Goal: Task Accomplishment & Management: Manage account settings

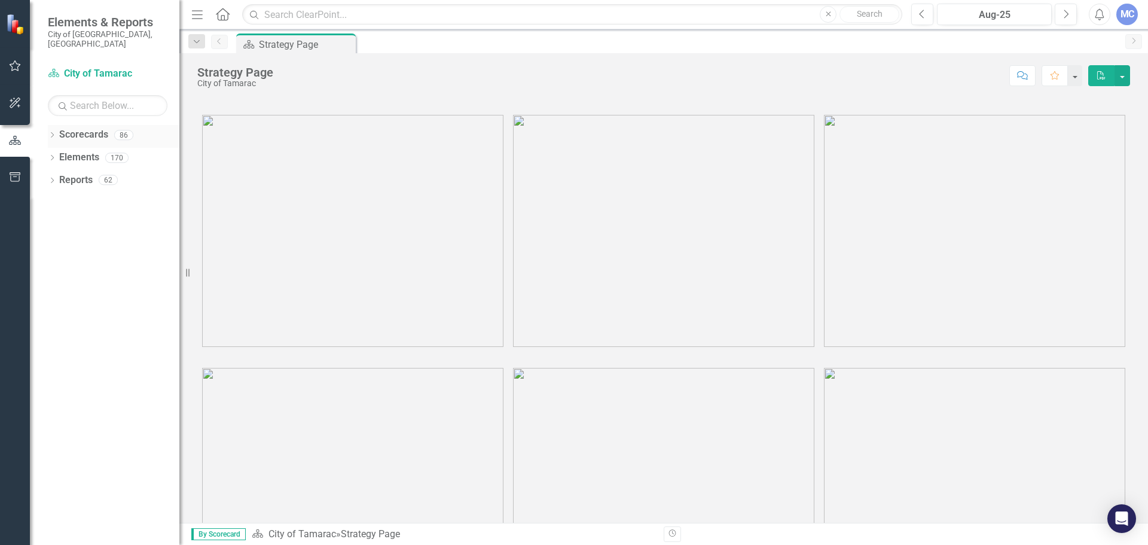
click at [50, 133] on icon "Dropdown" at bounding box center [52, 136] width 8 height 7
click at [51, 130] on icon "Dropdown" at bounding box center [50, 134] width 7 height 8
click at [51, 133] on icon "Dropdown" at bounding box center [52, 136] width 8 height 7
click at [53, 130] on icon "Dropdown" at bounding box center [50, 134] width 7 height 8
click at [51, 133] on icon "Dropdown" at bounding box center [52, 136] width 8 height 7
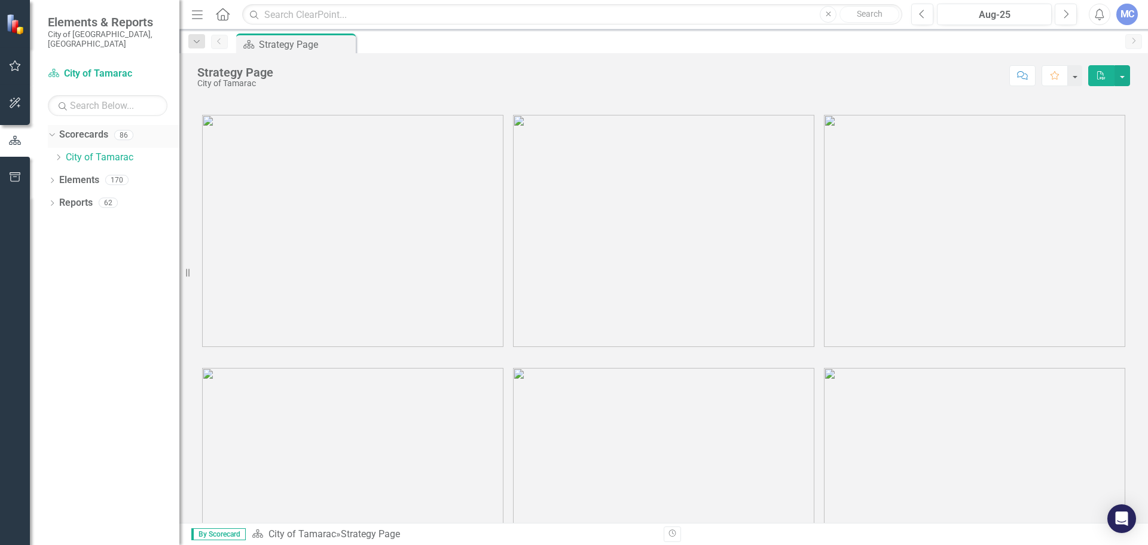
click at [53, 130] on icon "Dropdown" at bounding box center [50, 134] width 7 height 8
click at [50, 133] on icon "Dropdown" at bounding box center [52, 136] width 8 height 7
click at [50, 130] on icon "Dropdown" at bounding box center [50, 134] width 7 height 8
click at [51, 132] on div "Dropdown" at bounding box center [52, 137] width 8 height 10
click at [56, 154] on icon "Dropdown" at bounding box center [58, 157] width 9 height 7
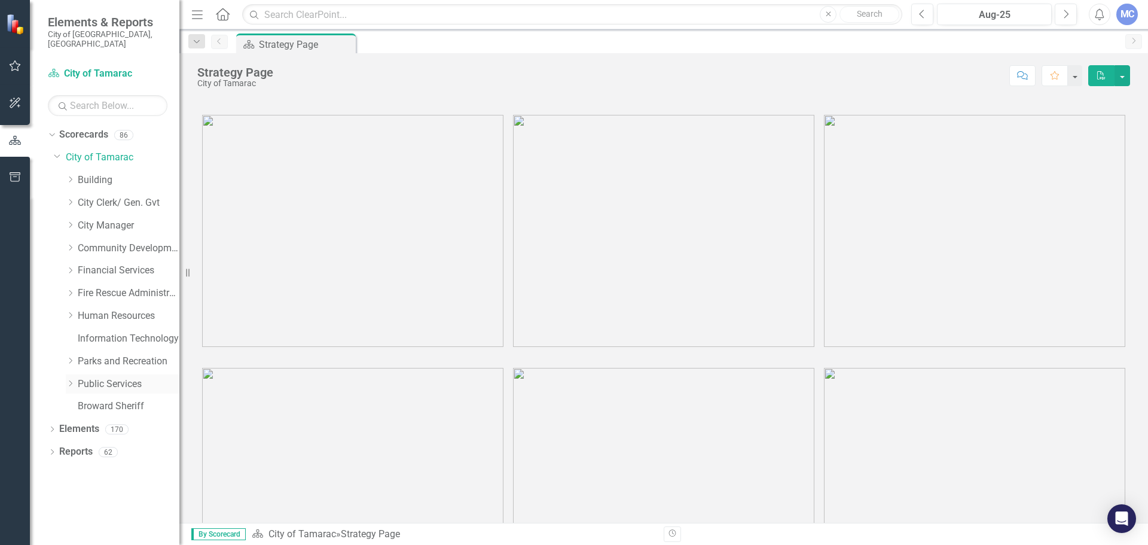
click at [72, 380] on icon "Dropdown" at bounding box center [70, 383] width 9 height 7
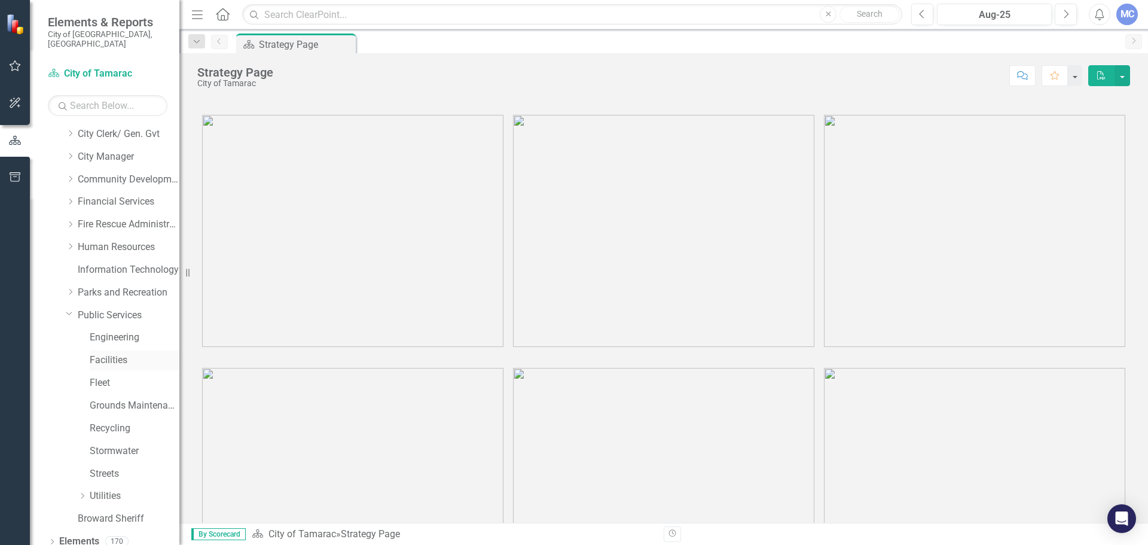
scroll to position [91, 0]
click at [122, 422] on link "Stormwater" at bounding box center [135, 429] width 90 height 14
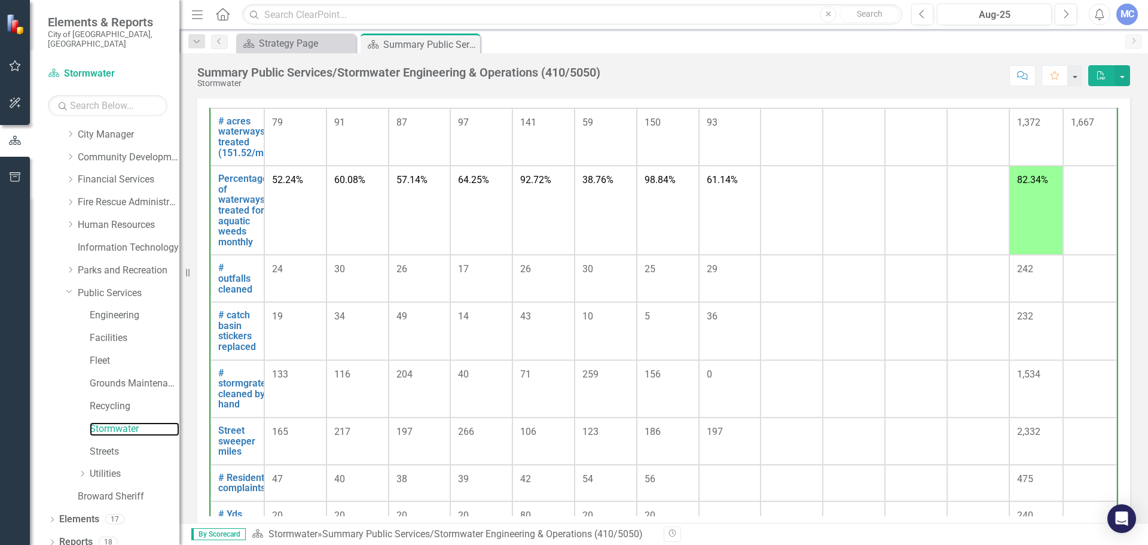
scroll to position [807, 0]
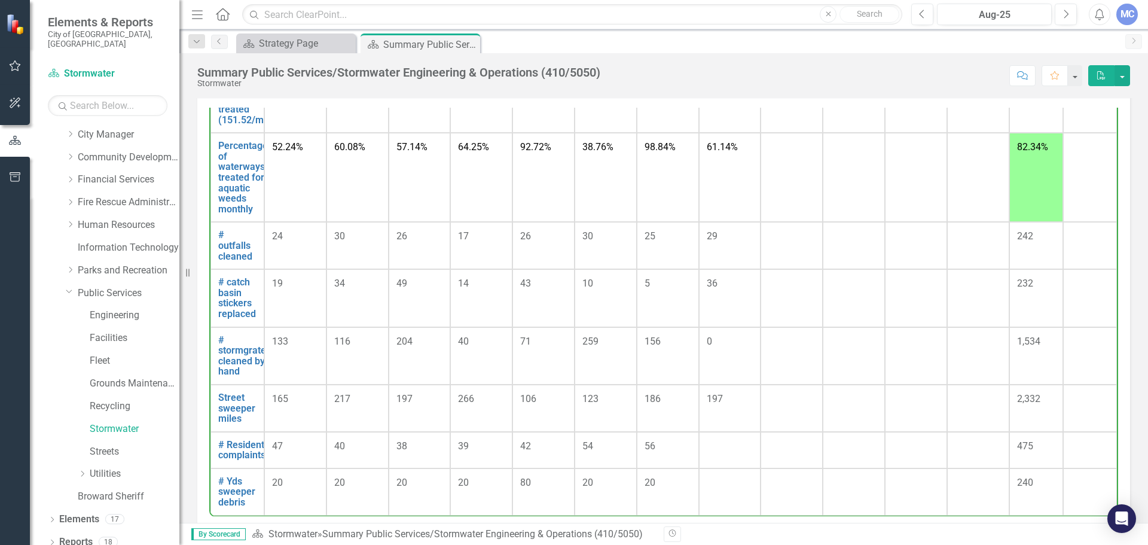
click at [713, 503] on td at bounding box center [730, 491] width 62 height 47
click at [241, 507] on link "# Yds sweeper debris" at bounding box center [237, 492] width 38 height 32
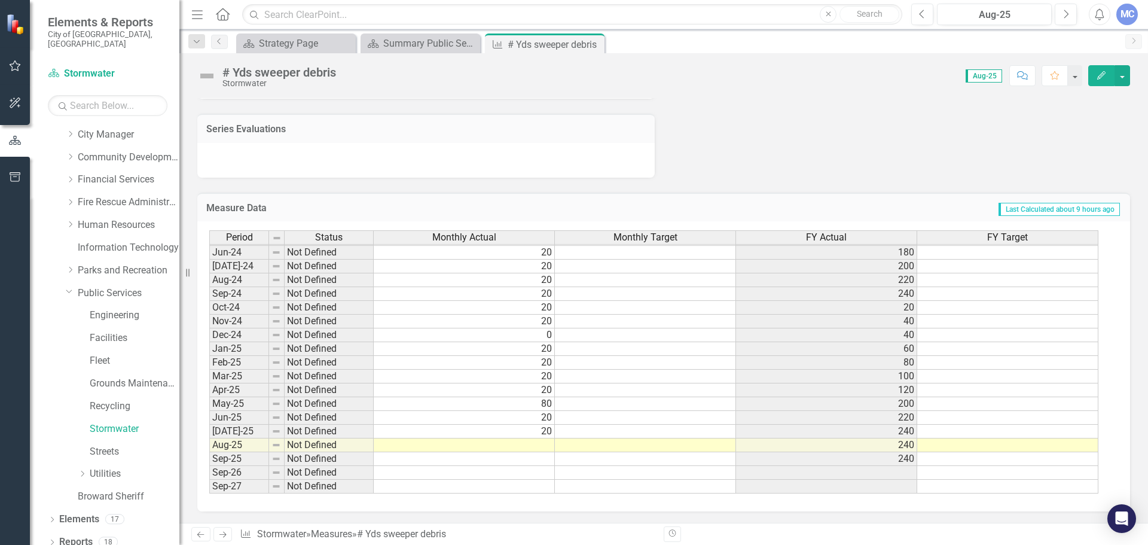
scroll to position [798, 0]
click at [532, 443] on td at bounding box center [464, 445] width 181 height 14
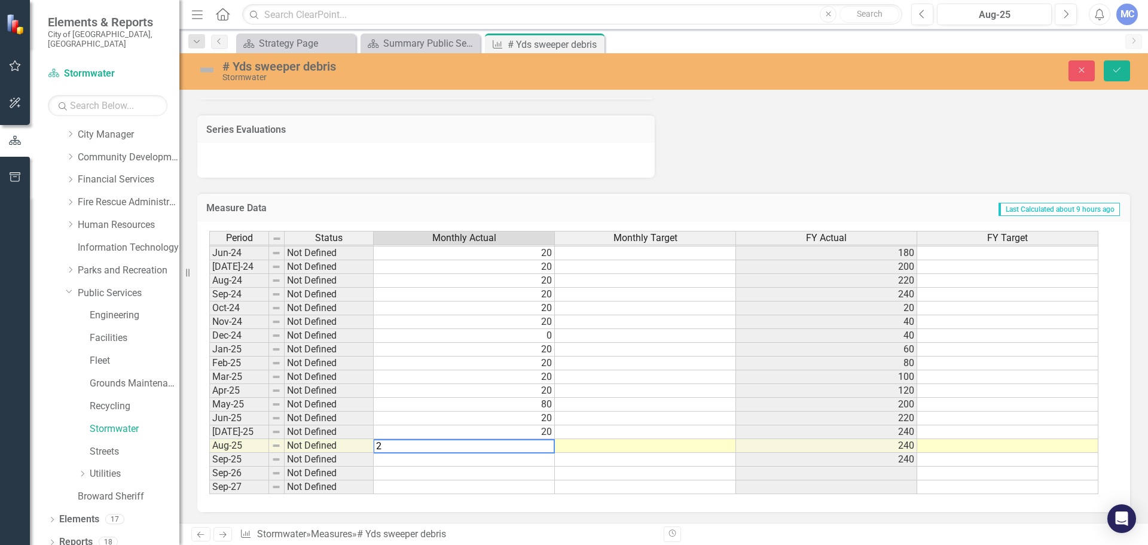
type textarea "20"
click at [1123, 72] on button "Save" at bounding box center [1117, 70] width 26 height 21
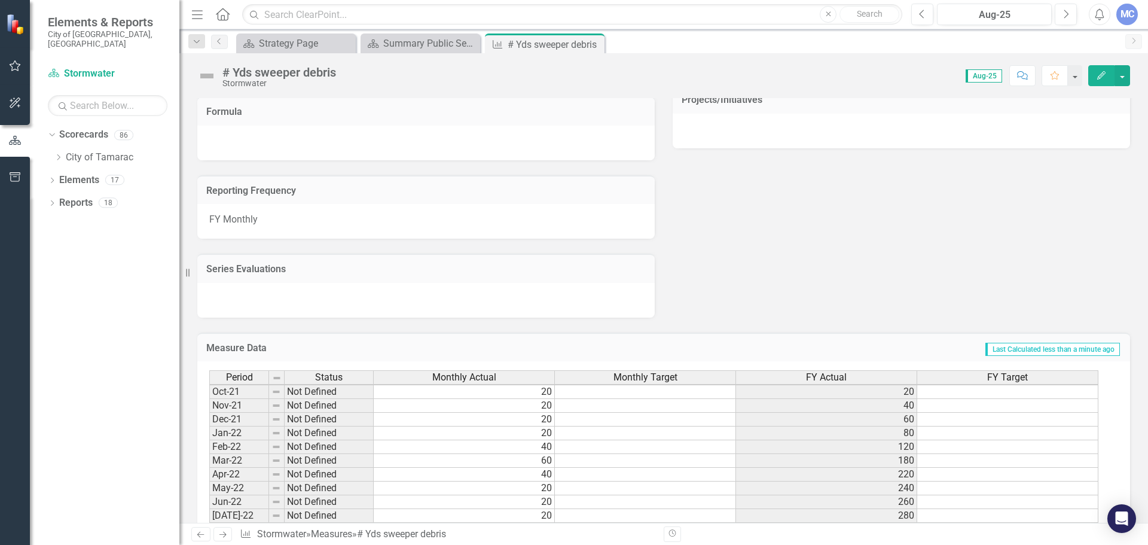
scroll to position [299, 0]
click at [409, 42] on div "Summary Public Services/Stormwater Engineering & Operations (410/5050)" at bounding box center [422, 43] width 79 height 15
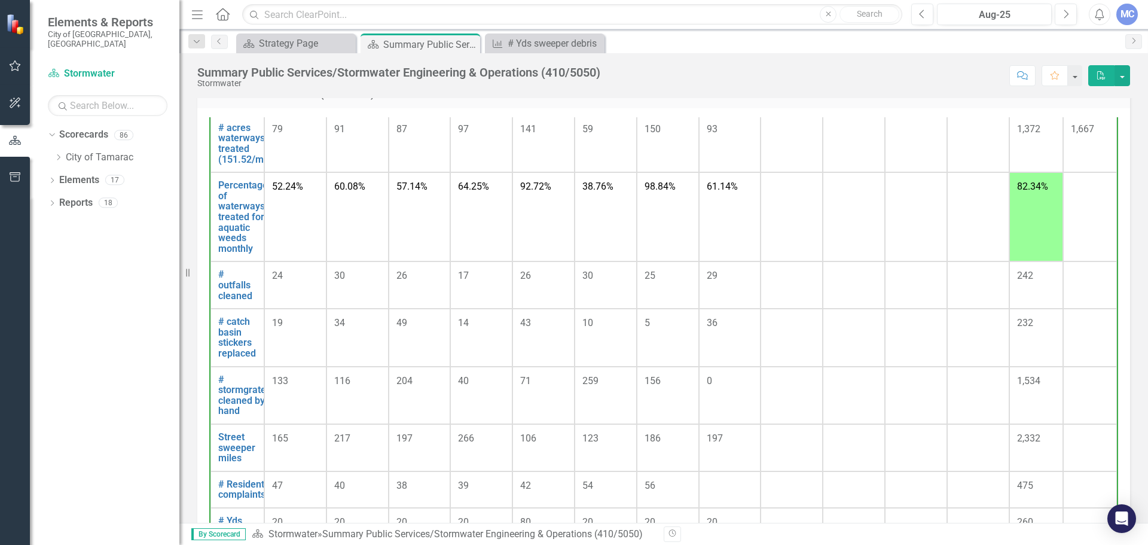
scroll to position [807, 0]
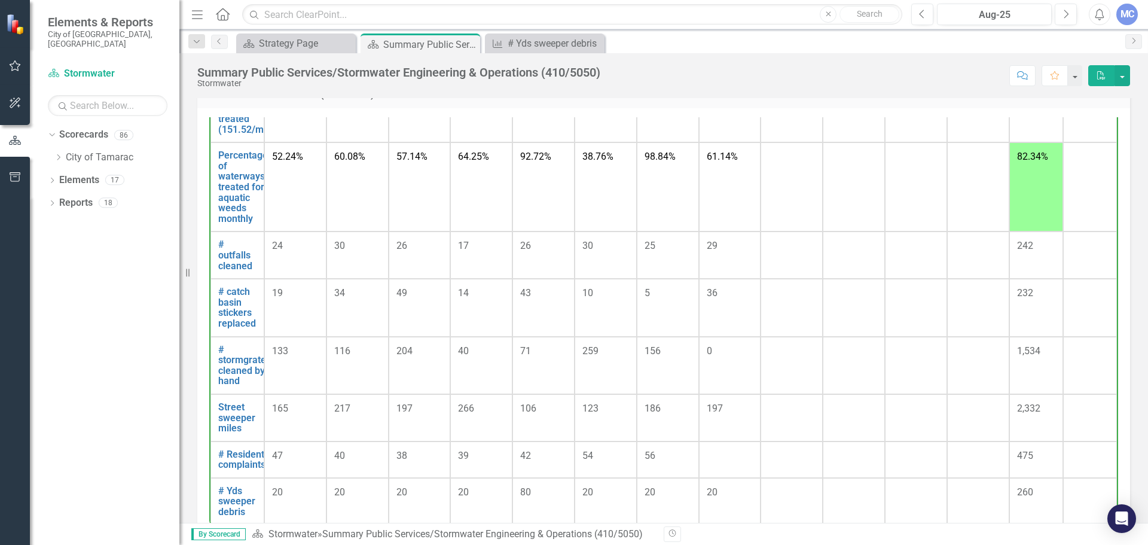
click at [722, 358] on div "0" at bounding box center [730, 351] width 47 height 14
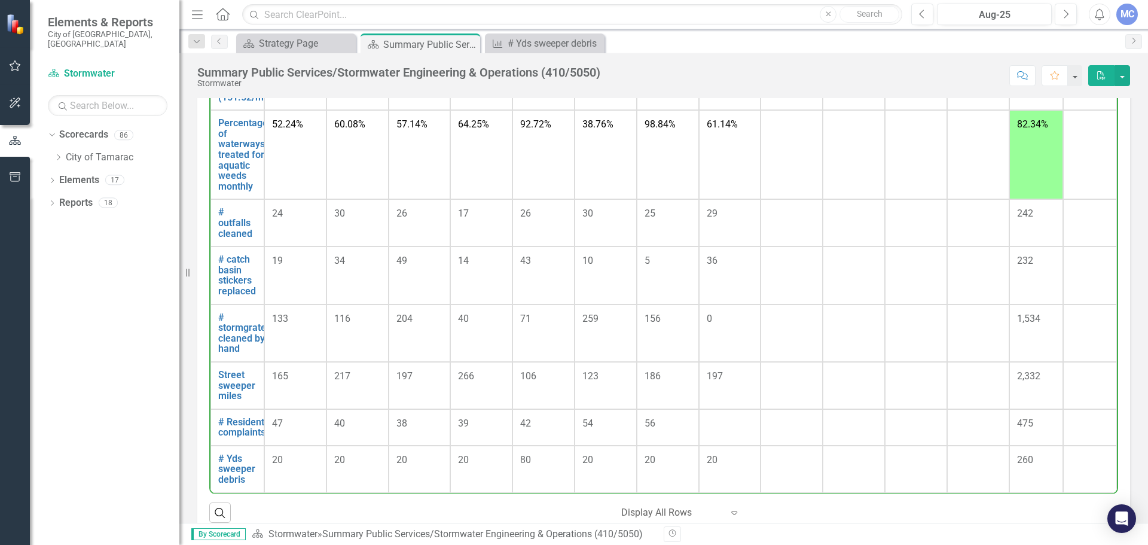
scroll to position [932, 0]
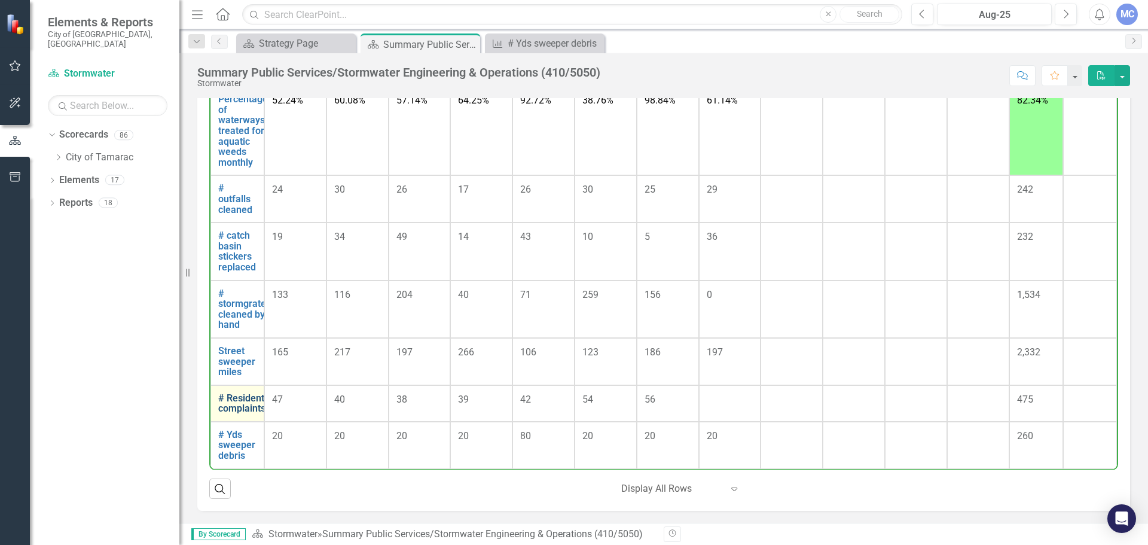
click at [252, 410] on link "# Resident complaints" at bounding box center [241, 403] width 47 height 21
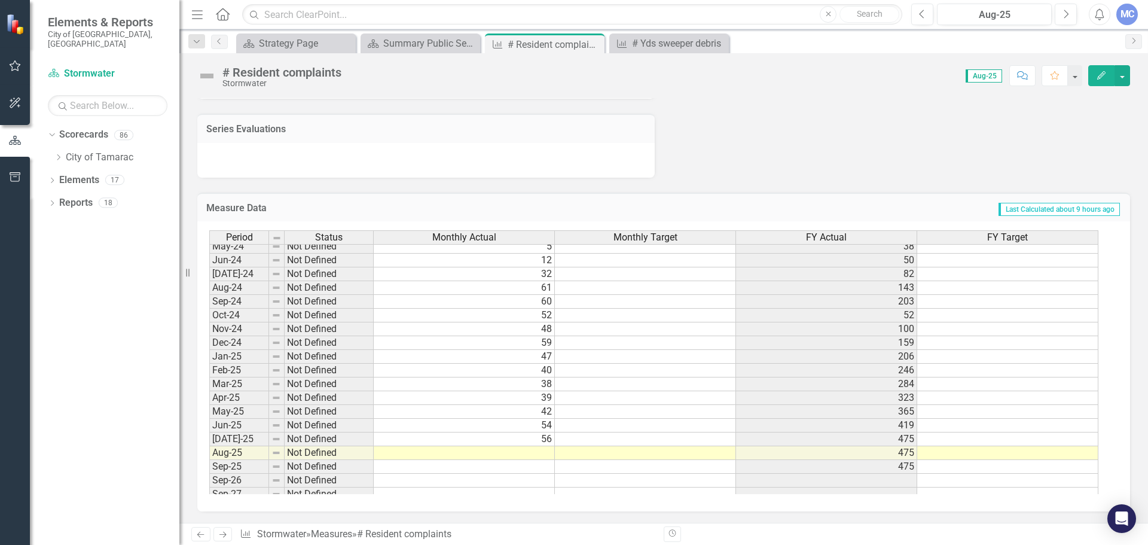
scroll to position [440, 0]
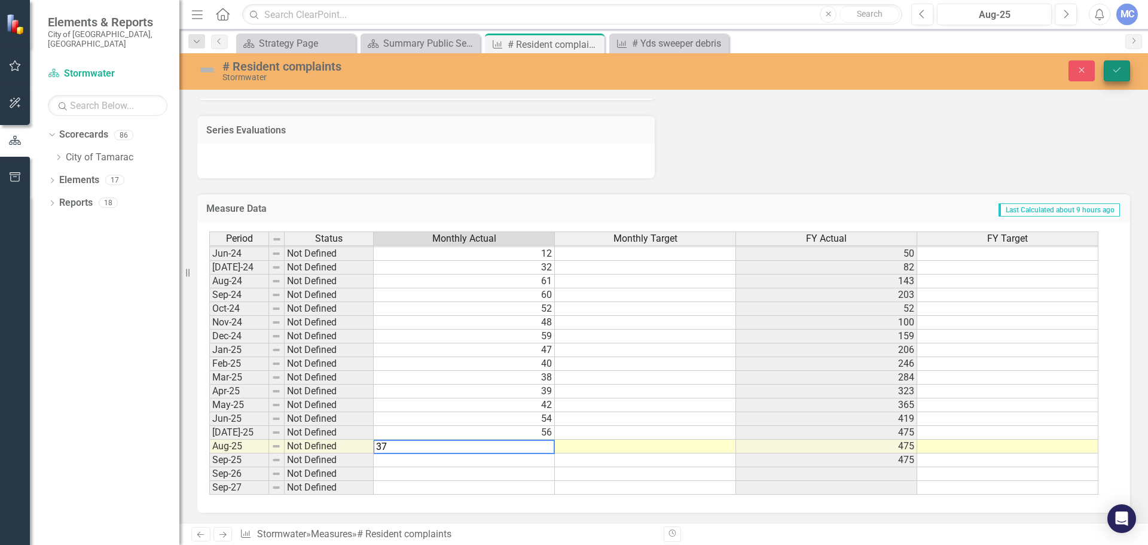
type textarea "37"
click at [1118, 70] on icon "submit" at bounding box center [1116, 70] width 7 height 5
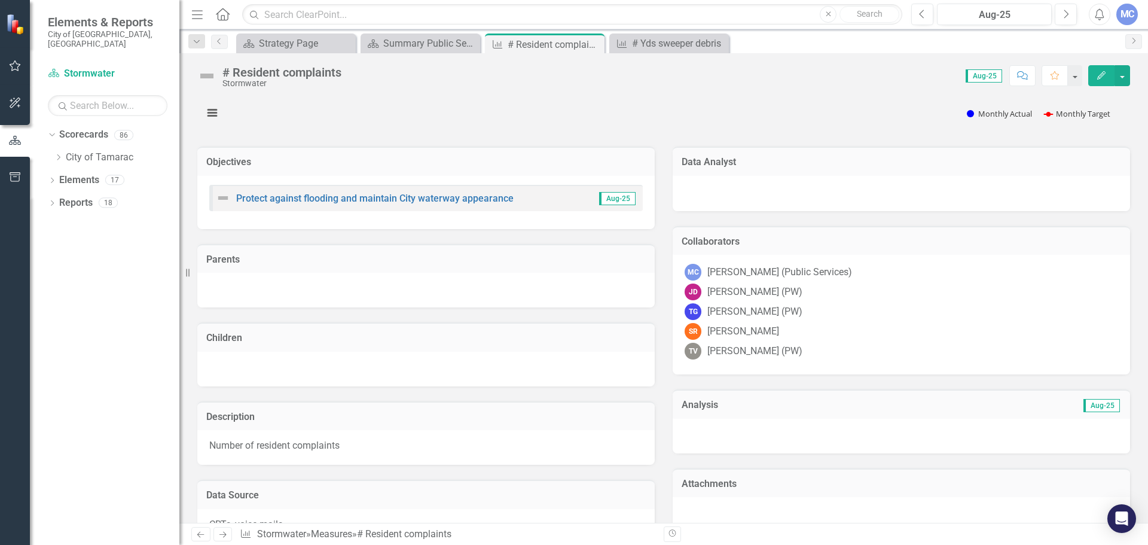
scroll to position [299, 0]
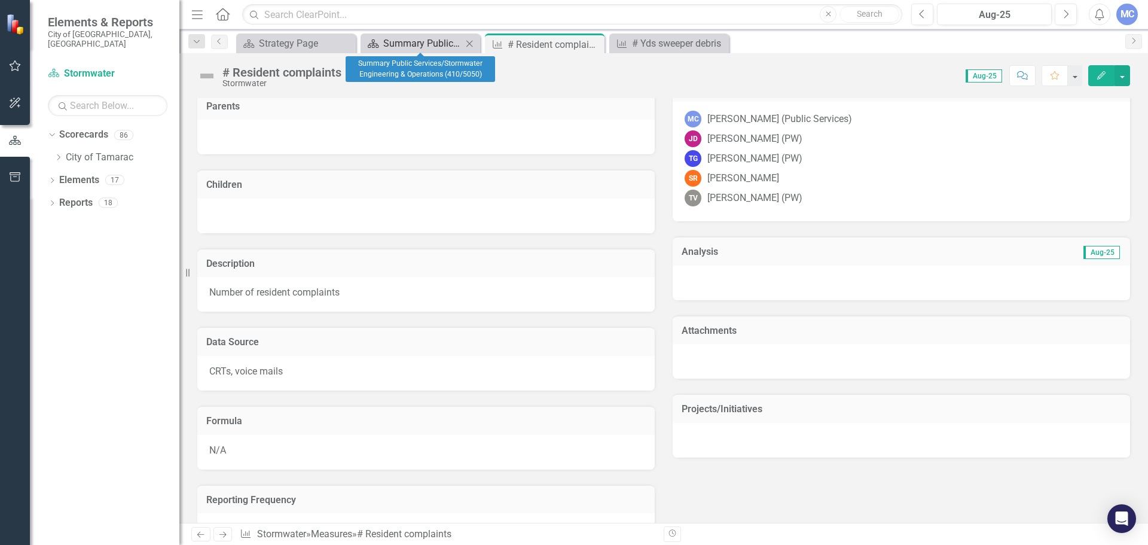
click at [416, 39] on div "Summary Public Services/Stormwater Engineering & Operations (410/5050)" at bounding box center [422, 43] width 79 height 15
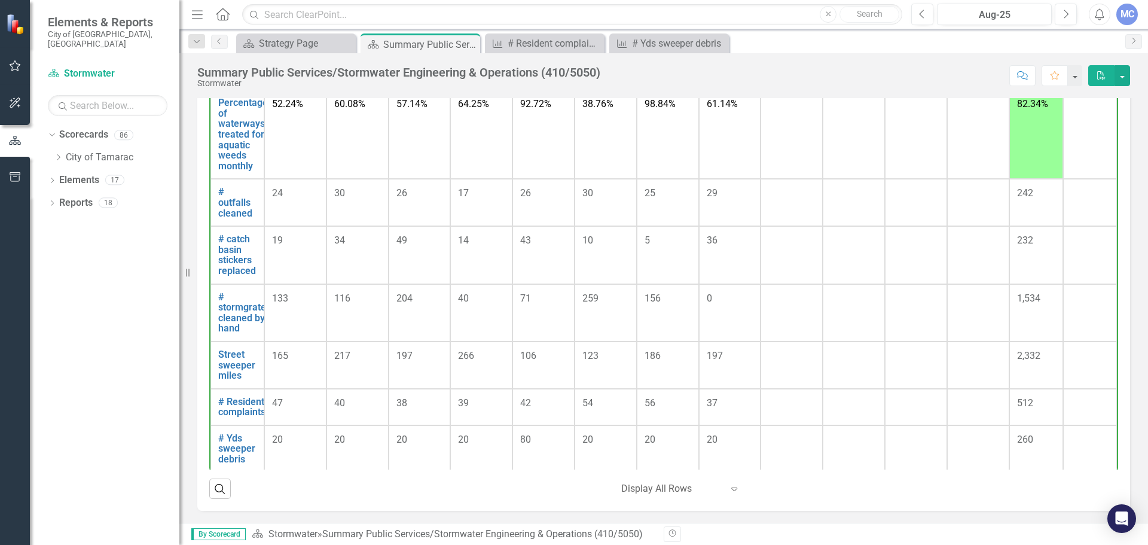
scroll to position [807, 0]
click at [704, 302] on td "0" at bounding box center [730, 308] width 62 height 57
click at [213, 303] on td "# stormgrates cleaned by hand Link Open Element" at bounding box center [237, 308] width 54 height 57
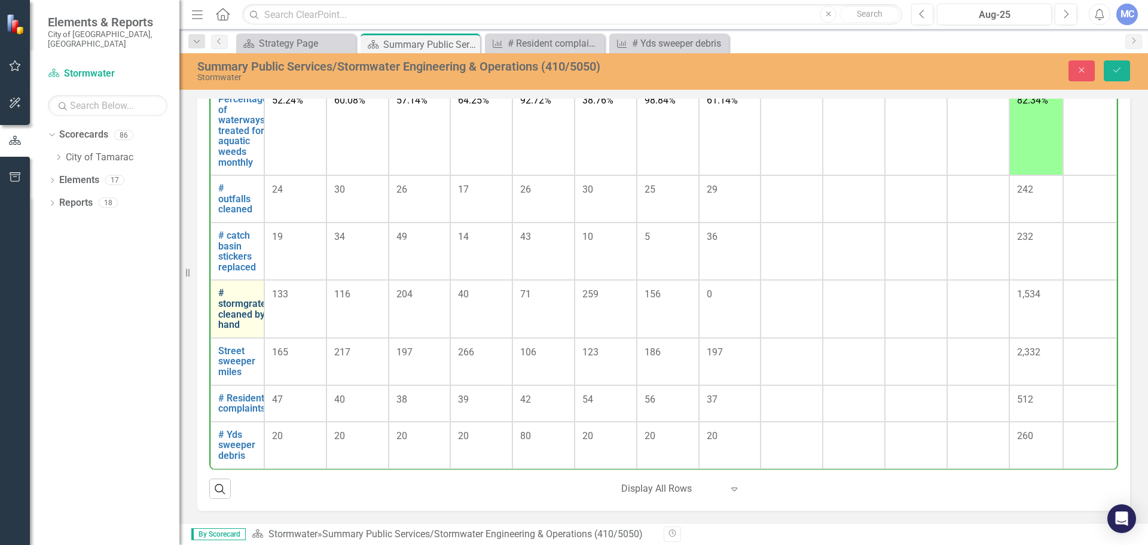
scroll to position [942, 0]
click at [233, 304] on link "# stormgrates cleaned by hand" at bounding box center [244, 309] width 53 height 42
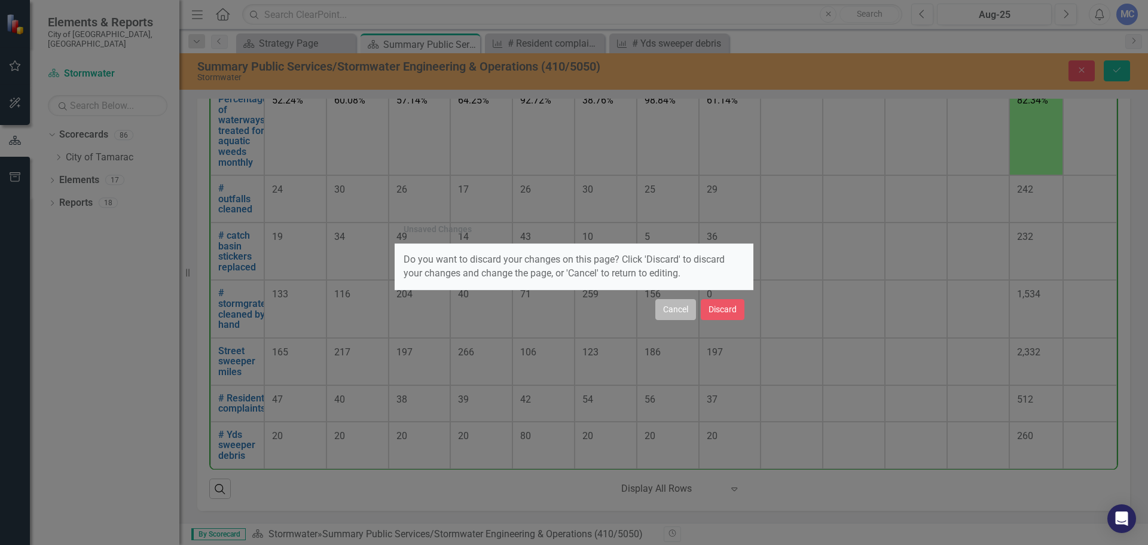
click at [682, 310] on button "Cancel" at bounding box center [675, 309] width 41 height 21
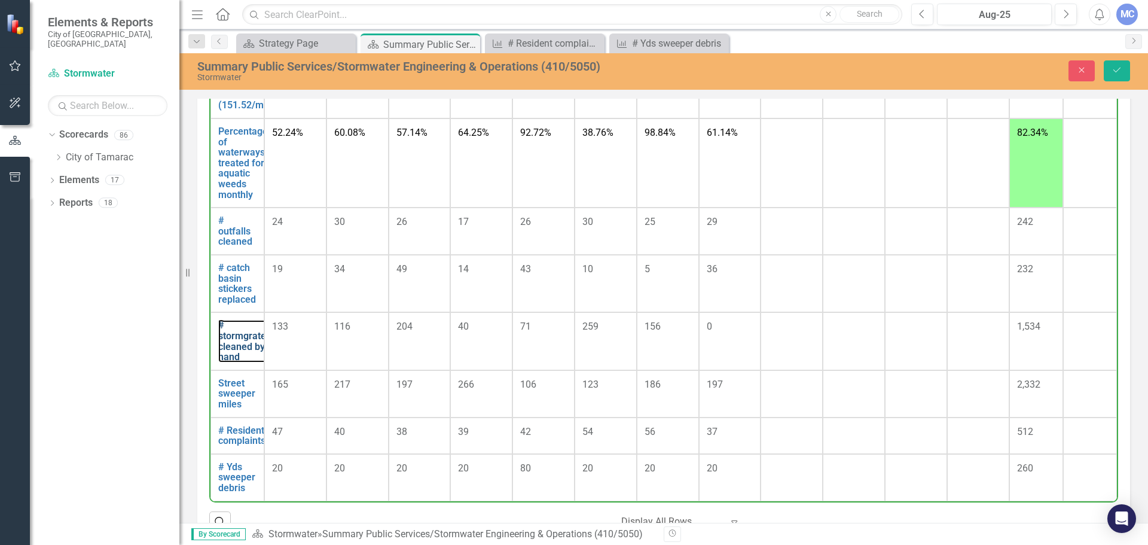
scroll to position [883, 0]
